Goal: Information Seeking & Learning: Learn about a topic

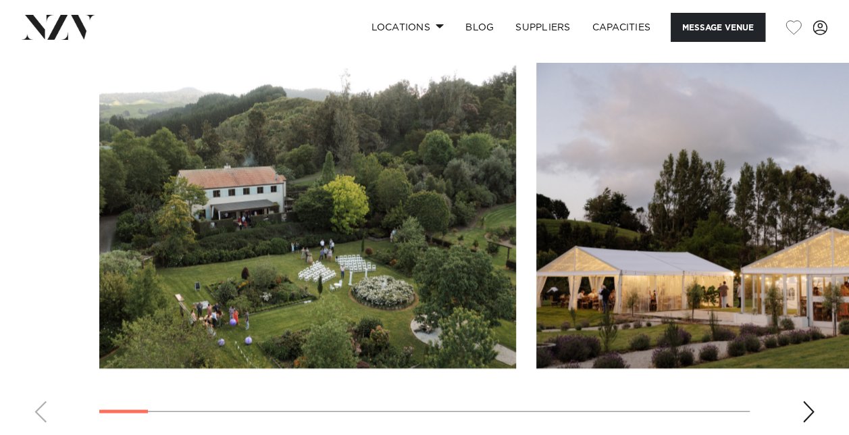
scroll to position [1213, 0]
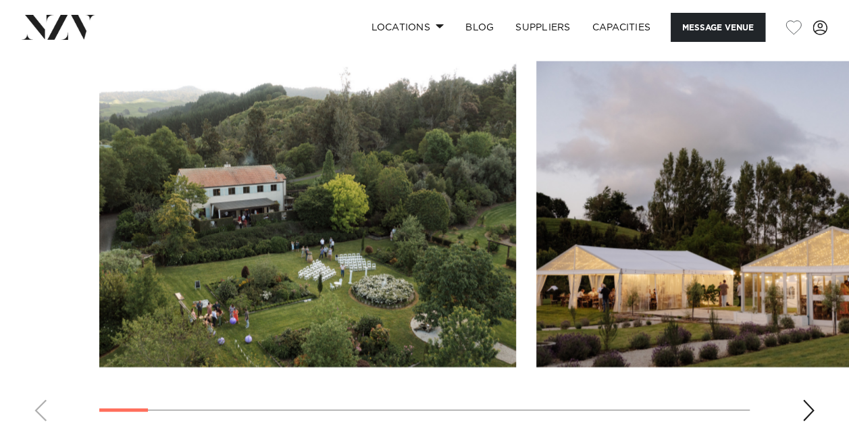
click at [415, 209] on img "1 / 20" at bounding box center [307, 214] width 417 height 306
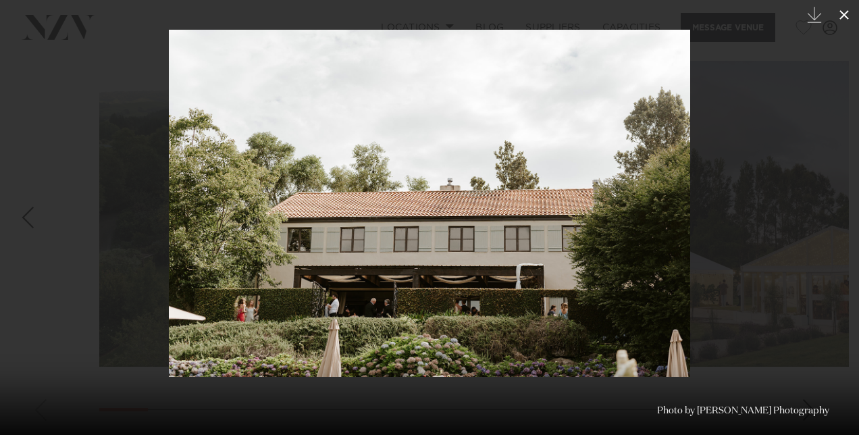
click at [844, 16] on icon at bounding box center [844, 15] width 16 height 16
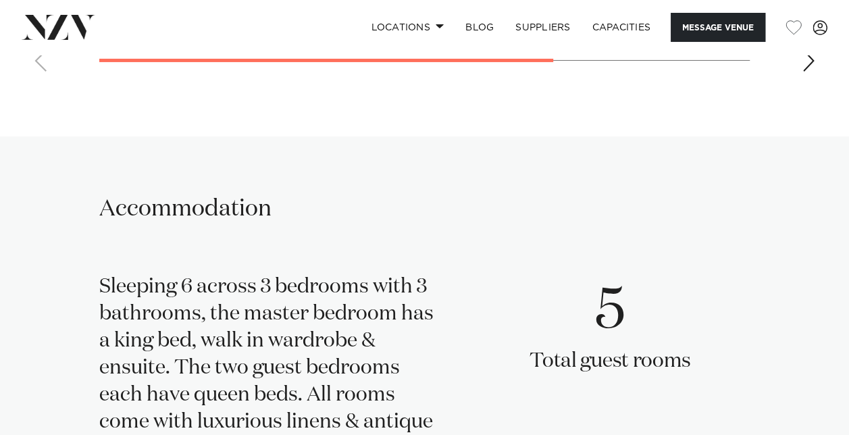
scroll to position [2356, 0]
